Goal: Navigation & Orientation: Find specific page/section

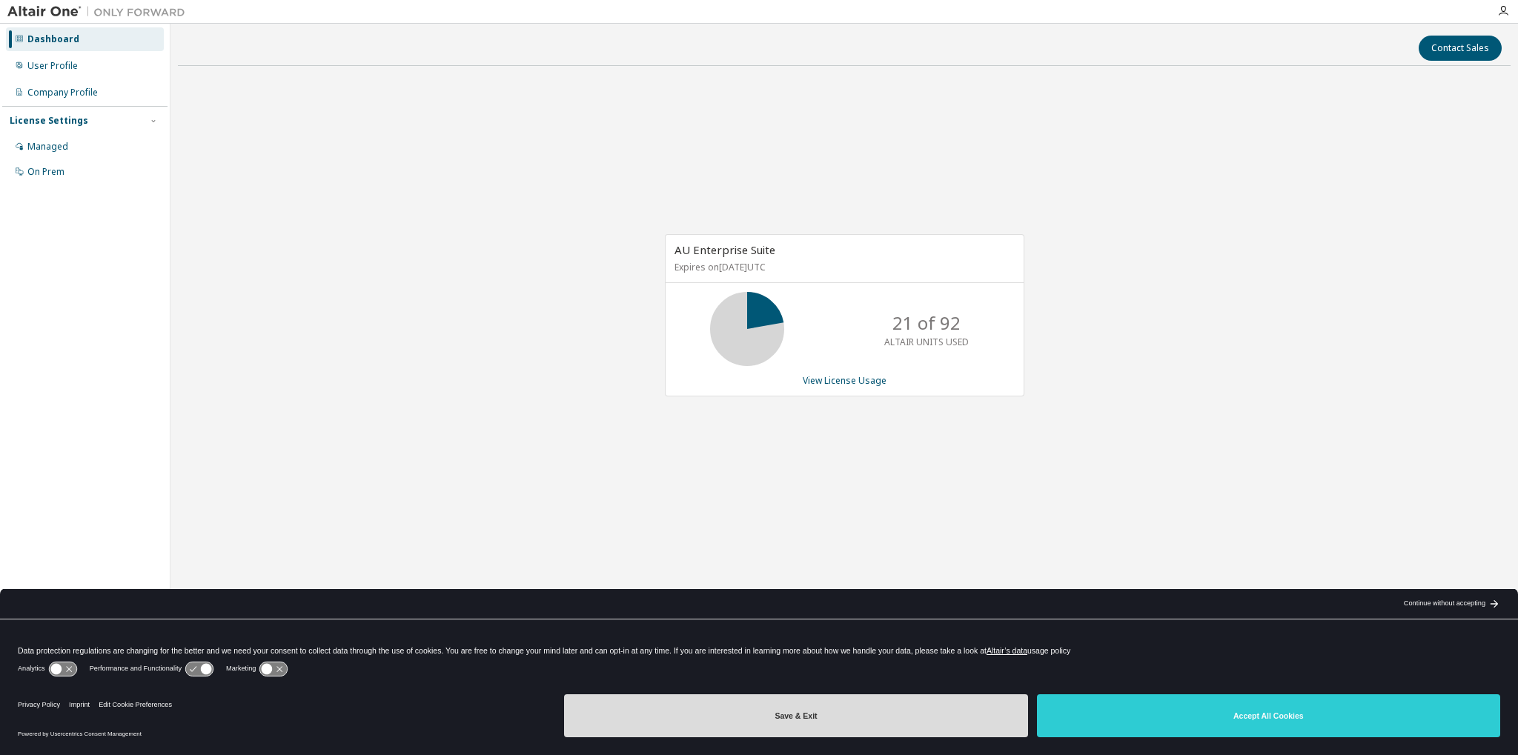
click at [938, 714] on button "Save & Exit" at bounding box center [795, 715] width 463 height 43
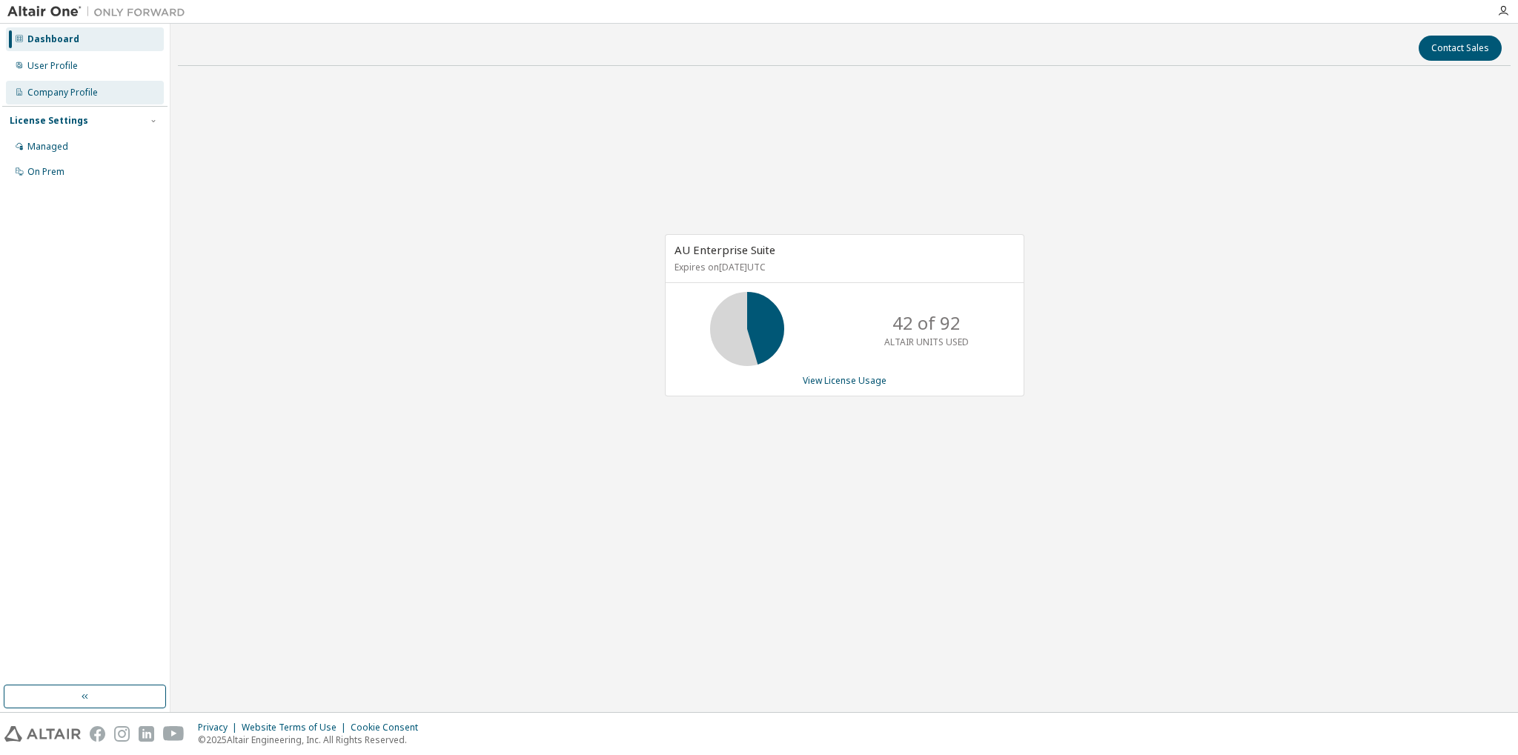
click at [96, 97] on div "Company Profile" at bounding box center [85, 93] width 158 height 24
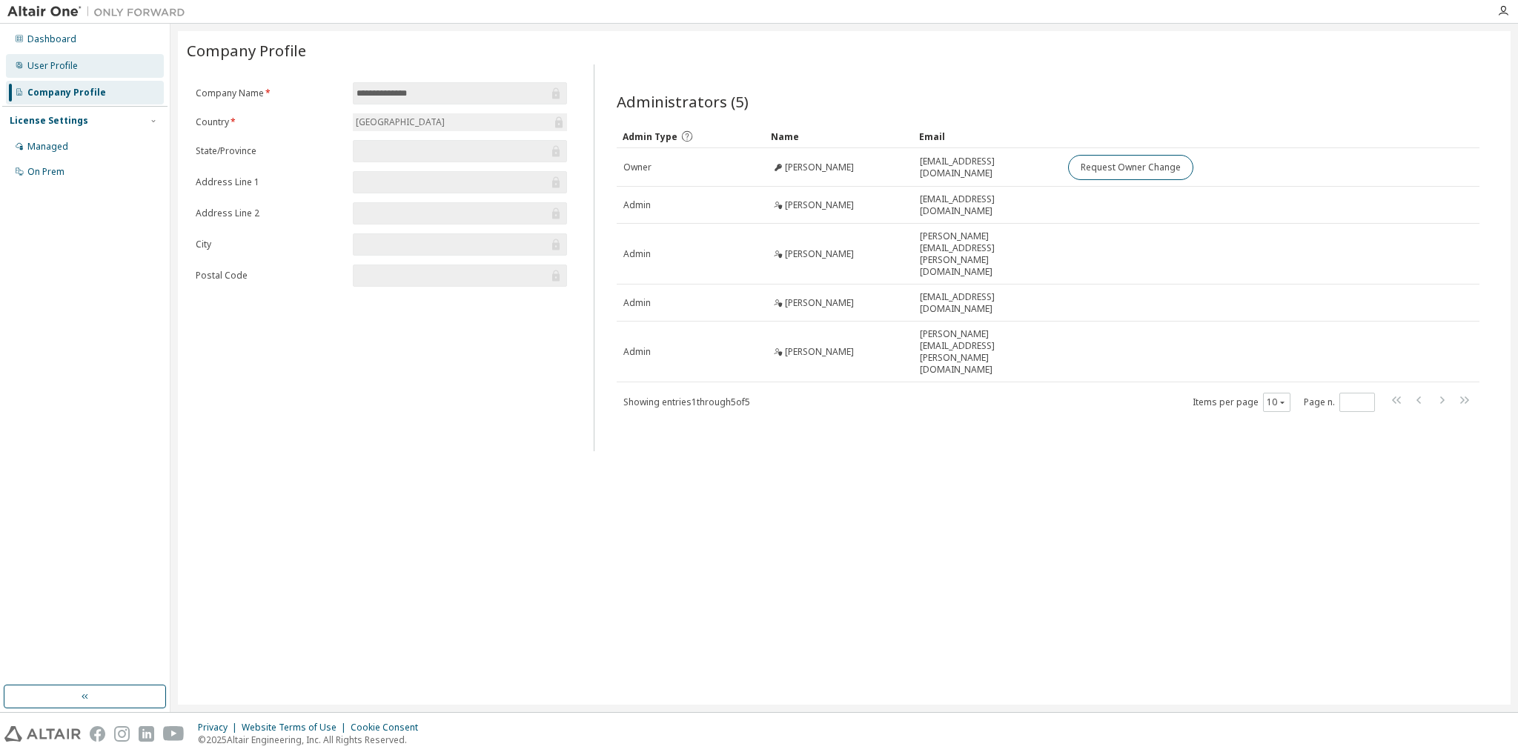
click at [106, 72] on div "User Profile" at bounding box center [85, 66] width 158 height 24
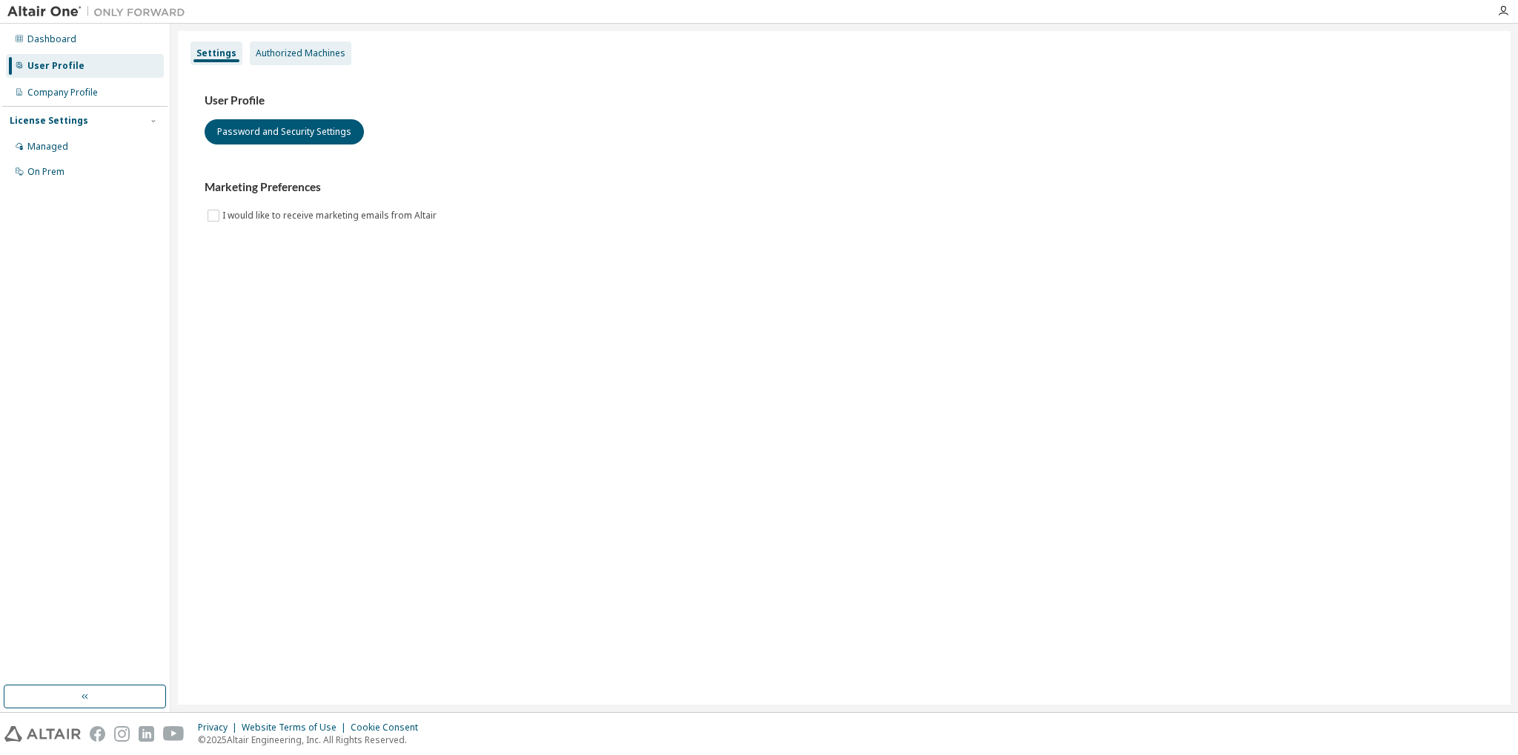
click at [331, 56] on div "Authorized Machines" at bounding box center [301, 53] width 90 height 12
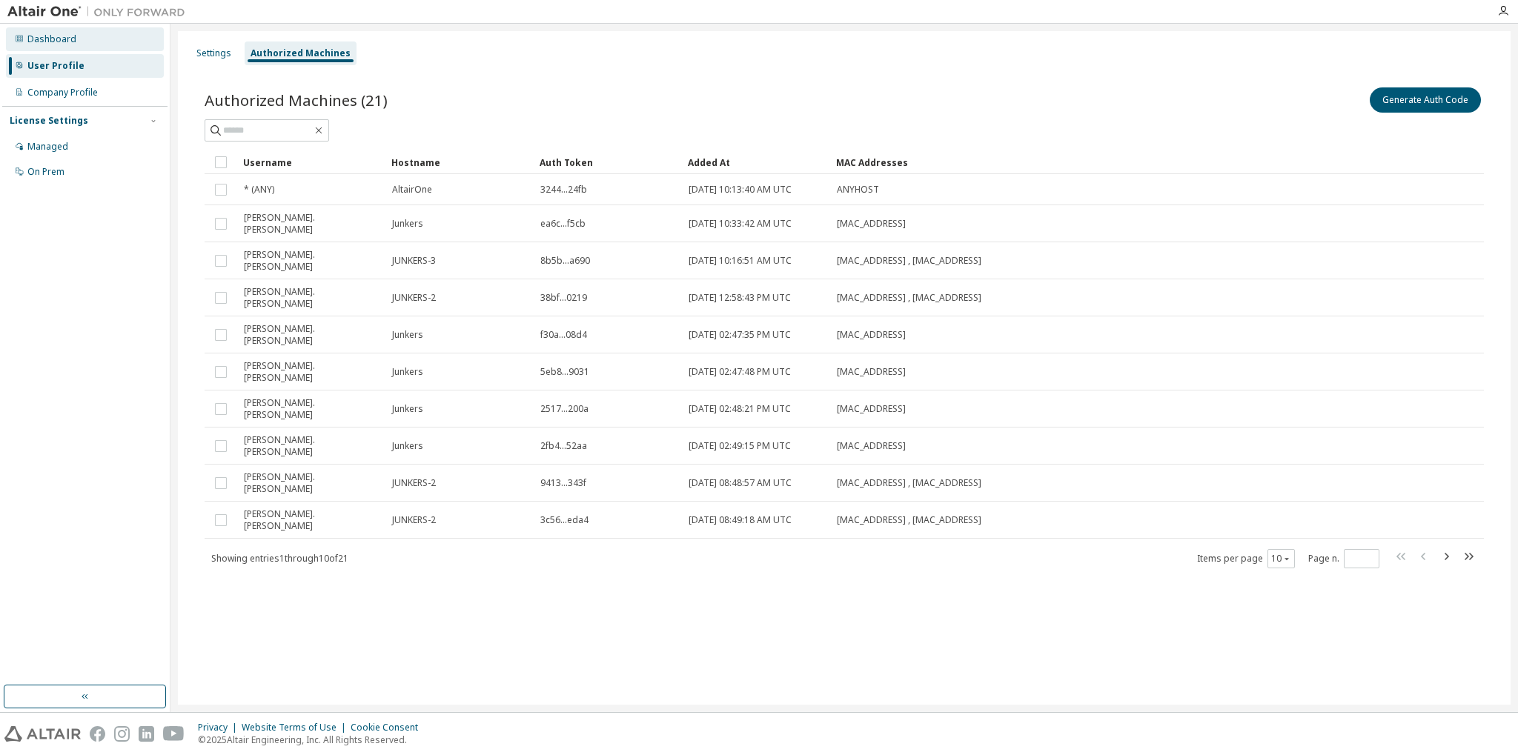
click at [90, 38] on div "Dashboard" at bounding box center [85, 39] width 158 height 24
